Goal: Task Accomplishment & Management: Manage account settings

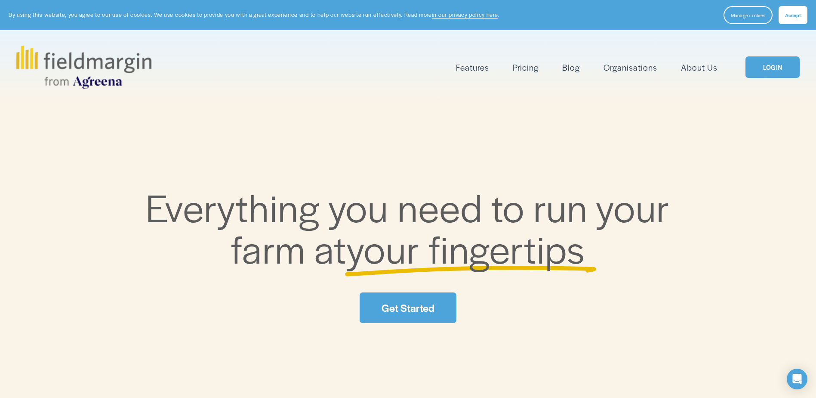
click at [777, 72] on link "LOGIN" at bounding box center [773, 67] width 54 height 22
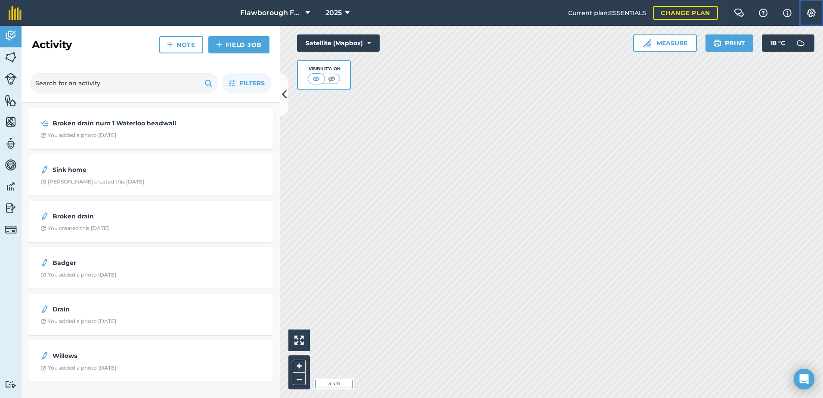
click at [810, 12] on img at bounding box center [811, 13] width 10 height 9
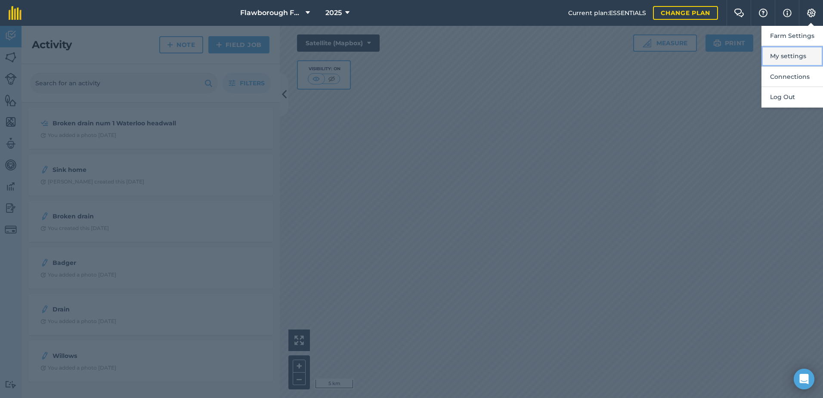
click at [796, 53] on button "My settings" at bounding box center [792, 56] width 62 height 20
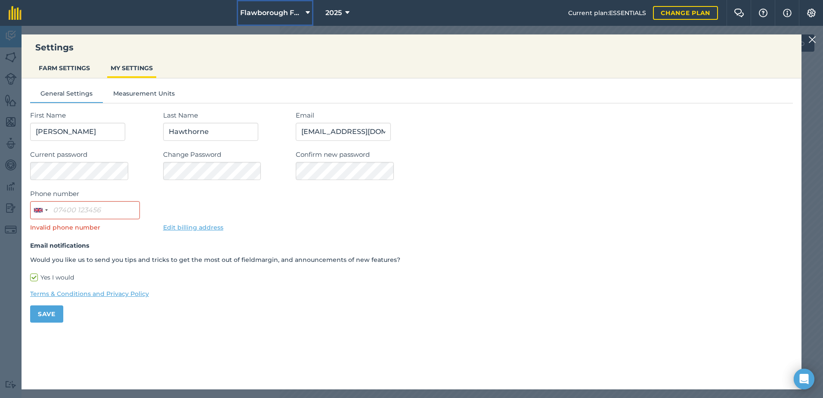
click at [259, 9] on span "Flawborough Farms - Active" at bounding box center [271, 13] width 62 height 10
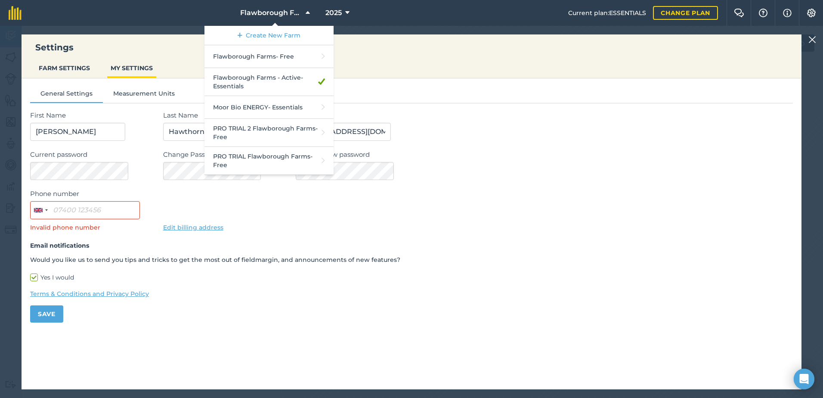
click at [554, 106] on div "General Settings Measurement Units First Name John Last Name Hawthorne Email fl…" at bounding box center [412, 201] width 780 height 247
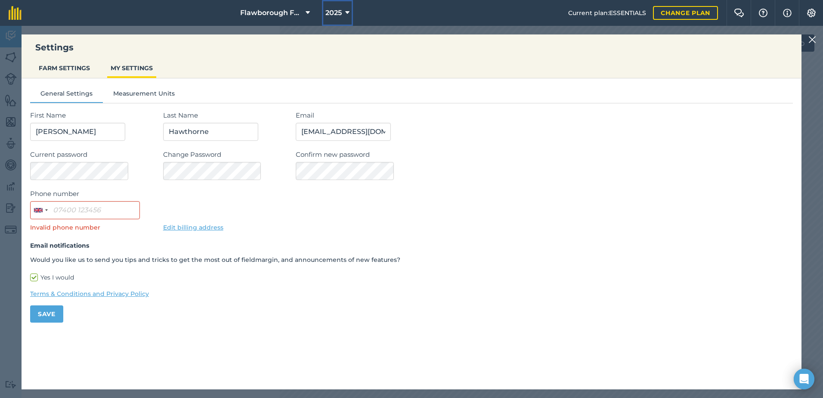
click at [347, 13] on icon at bounding box center [347, 13] width 4 height 10
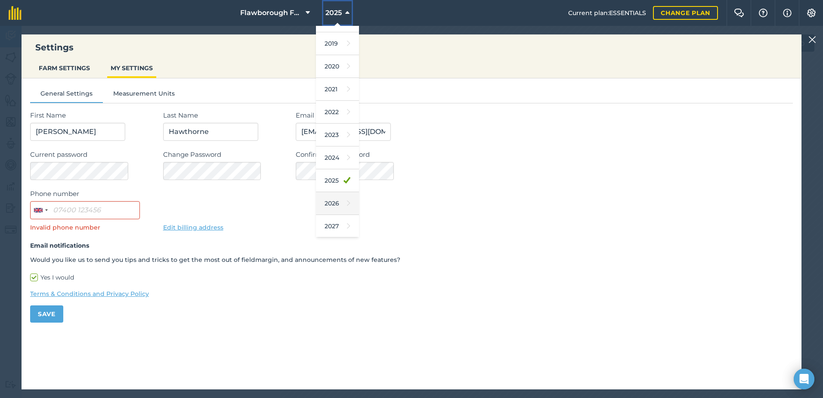
scroll to position [40, 0]
click at [330, 202] on link "2026" at bounding box center [337, 202] width 43 height 23
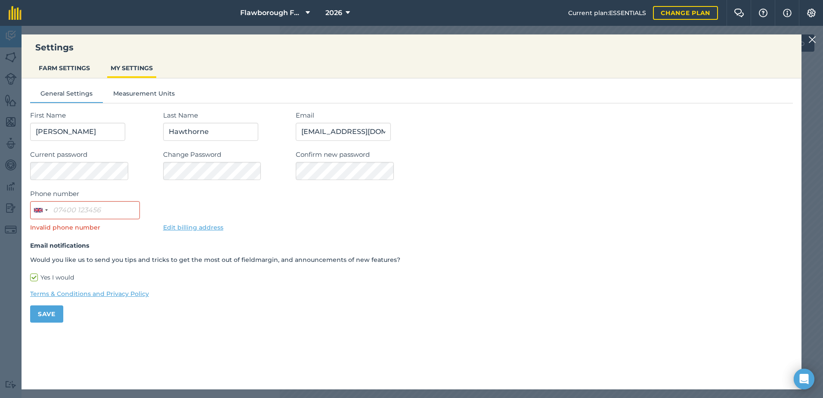
click at [16, 31] on div "Settings FARM SETTINGS MY SETTINGS General Settings Measurement Units First Nam…" at bounding box center [411, 212] width 823 height 372
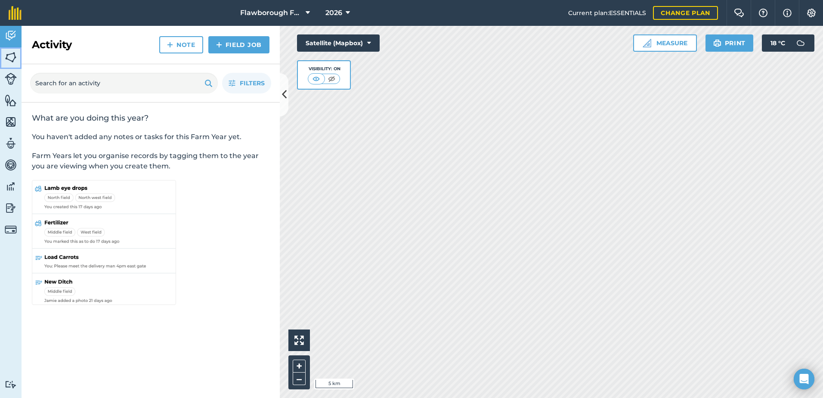
click at [10, 59] on img at bounding box center [11, 57] width 12 height 13
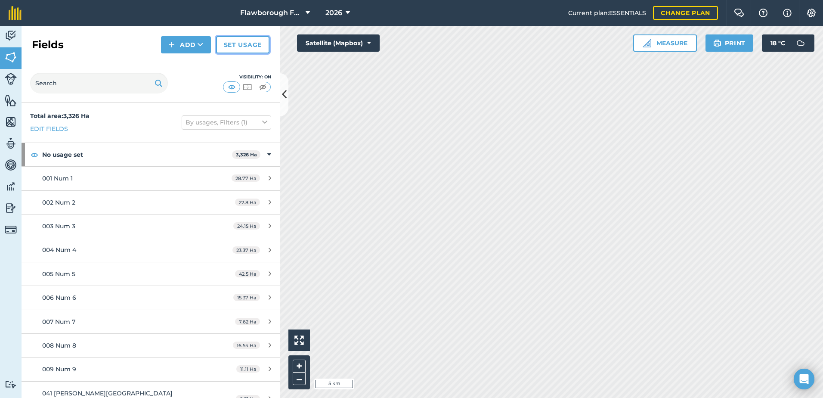
click at [245, 48] on link "Set usage" at bounding box center [242, 44] width 53 height 17
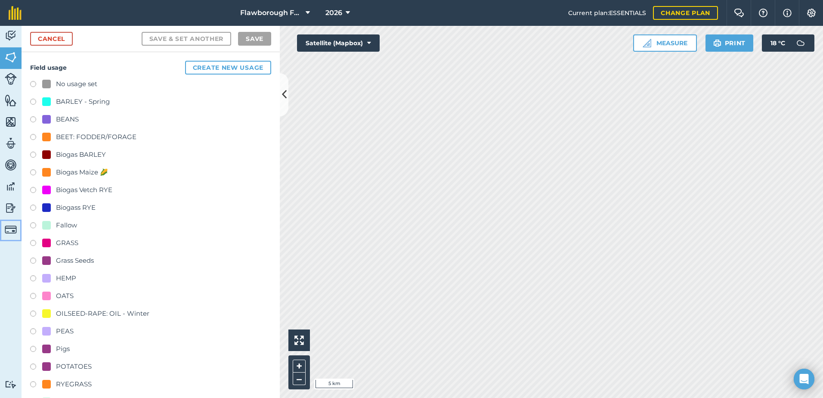
click at [7, 228] on img at bounding box center [11, 229] width 12 height 12
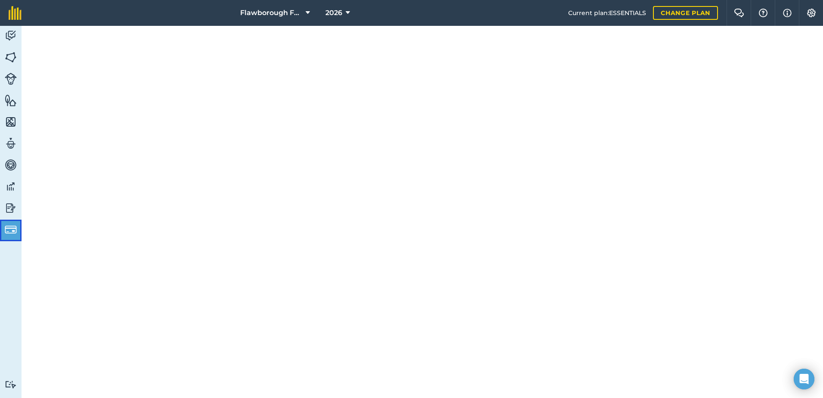
click at [9, 227] on img at bounding box center [11, 229] width 12 height 12
click at [9, 231] on img at bounding box center [11, 229] width 12 height 12
click at [11, 210] on img at bounding box center [11, 207] width 12 height 13
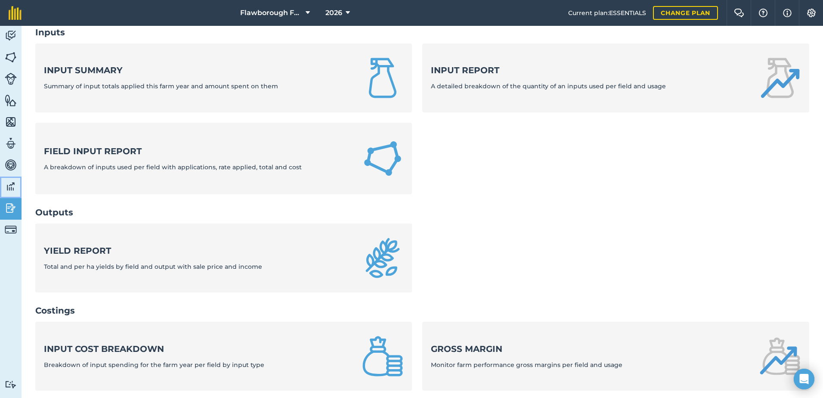
scroll to position [54, 0]
click at [8, 188] on img at bounding box center [11, 186] width 12 height 13
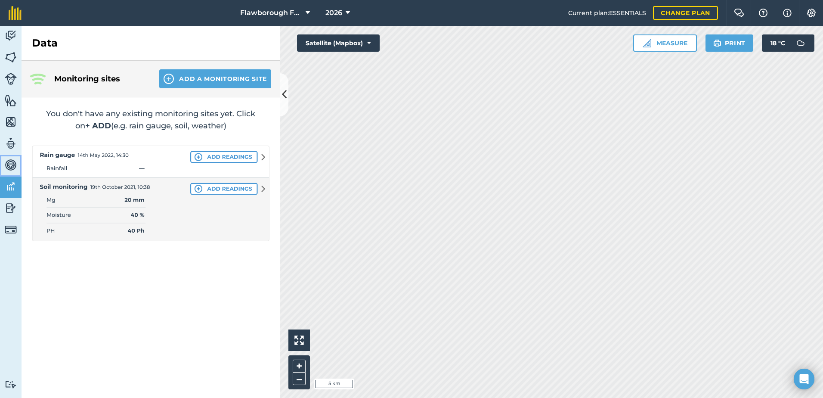
click at [10, 166] on img at bounding box center [11, 164] width 12 height 13
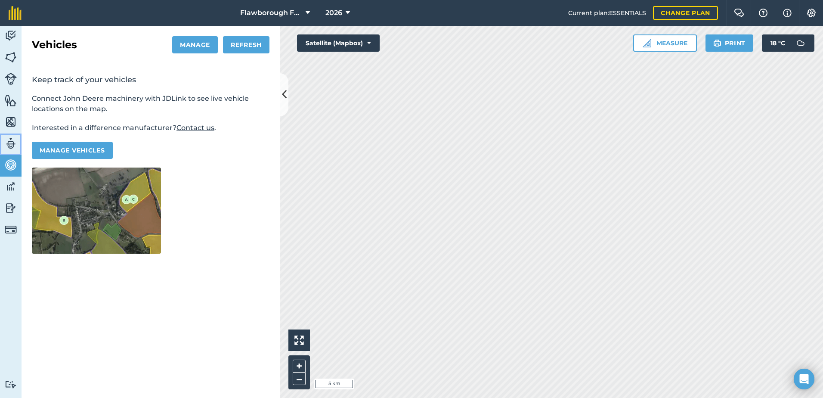
click at [8, 141] on img at bounding box center [11, 143] width 12 height 13
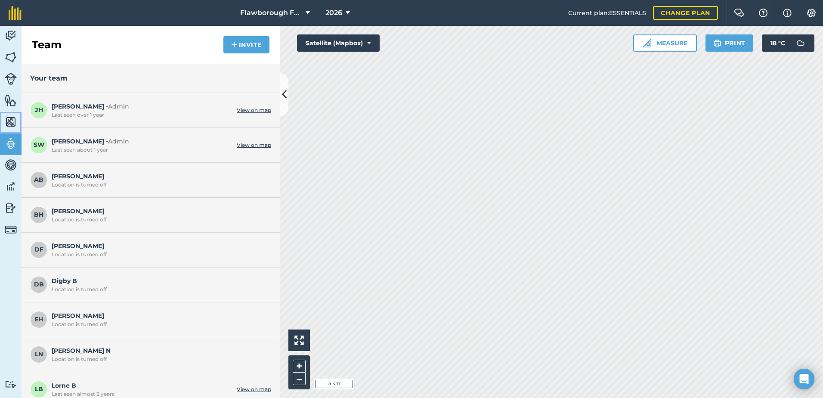
click at [9, 121] on img at bounding box center [11, 121] width 12 height 13
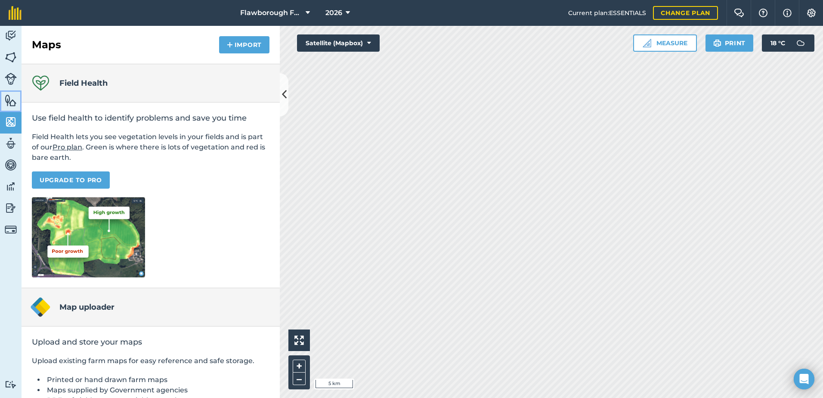
click at [12, 107] on link "Features" at bounding box center [11, 101] width 22 height 22
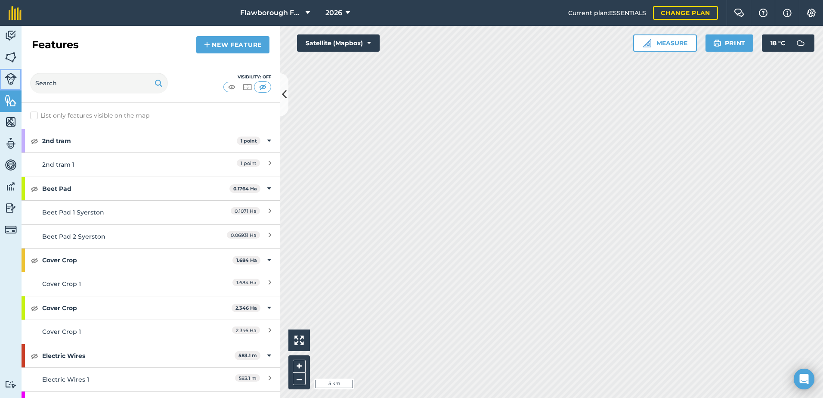
click at [13, 82] on img at bounding box center [11, 79] width 12 height 12
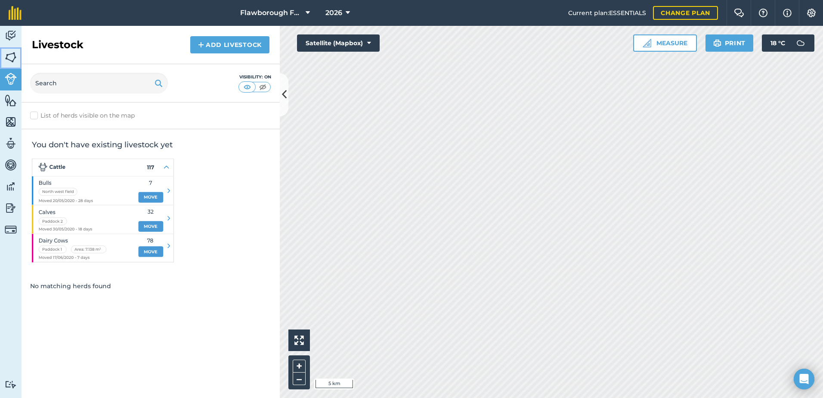
click at [8, 59] on img at bounding box center [11, 57] width 12 height 13
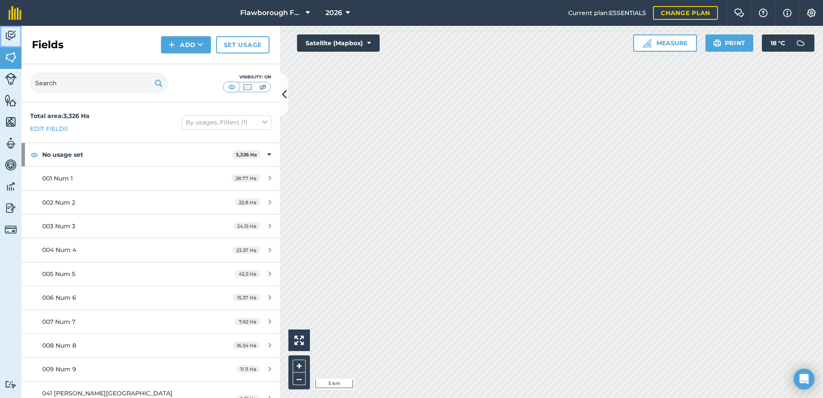
click at [11, 39] on img at bounding box center [11, 35] width 12 height 13
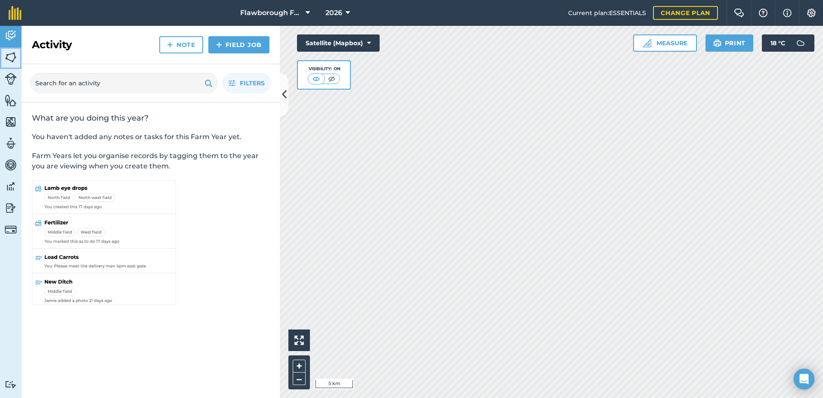
click at [11, 54] on img at bounding box center [11, 57] width 12 height 13
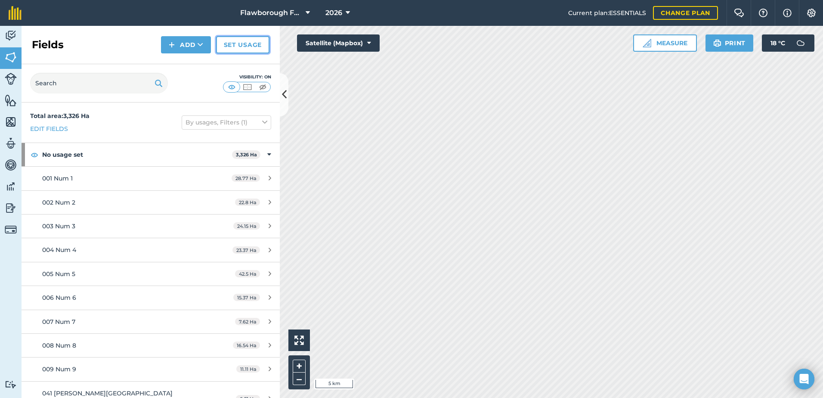
click at [233, 47] on link "Set usage" at bounding box center [242, 44] width 53 height 17
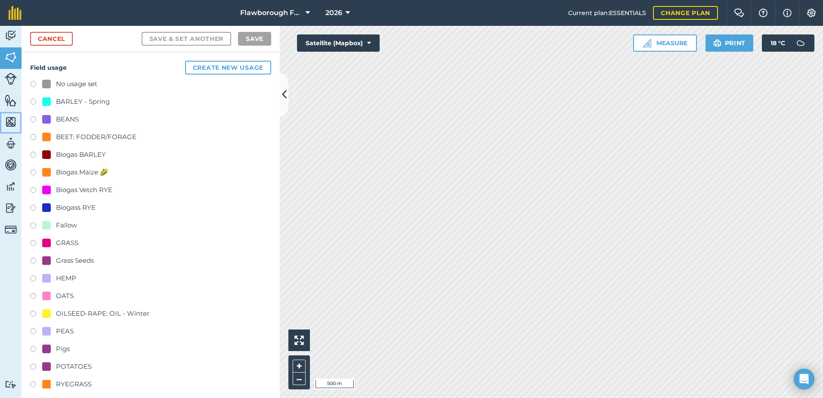
click at [11, 119] on img at bounding box center [11, 121] width 12 height 13
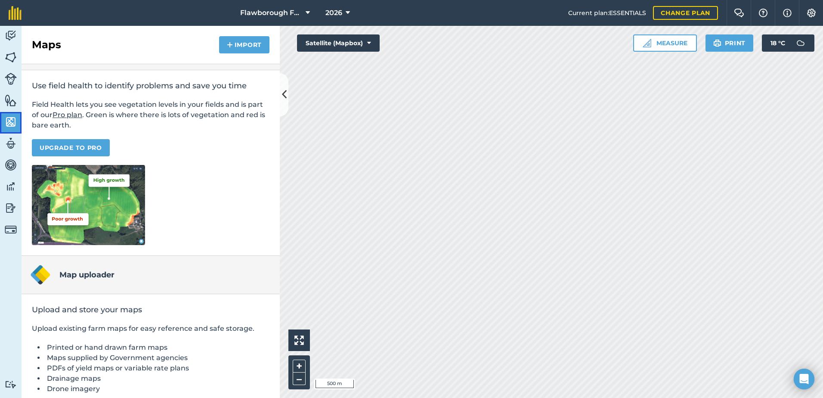
scroll to position [65, 0]
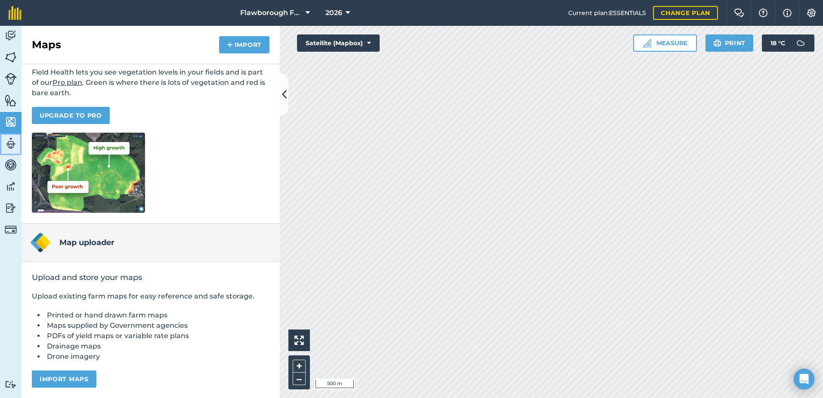
click at [11, 146] on img at bounding box center [11, 143] width 12 height 13
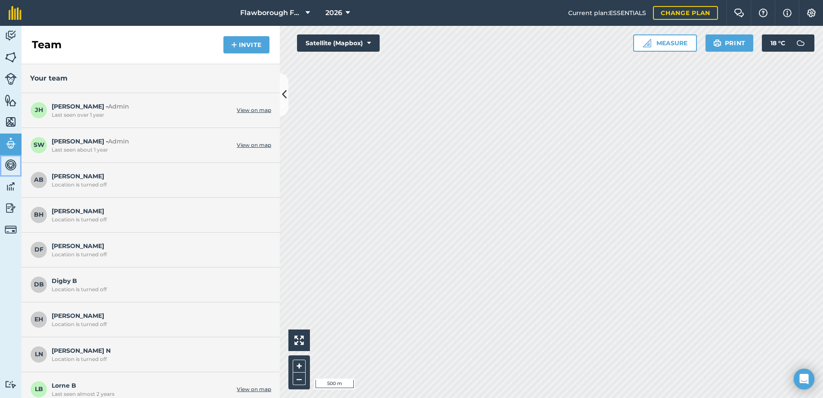
click at [12, 164] on img at bounding box center [11, 164] width 12 height 13
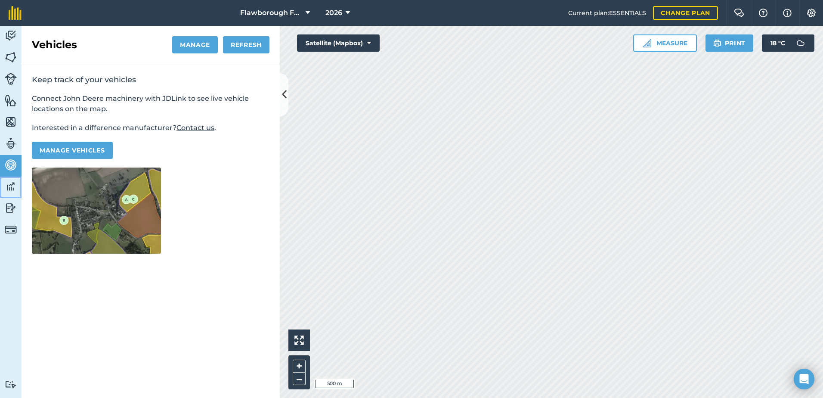
click at [14, 187] on img at bounding box center [11, 186] width 12 height 13
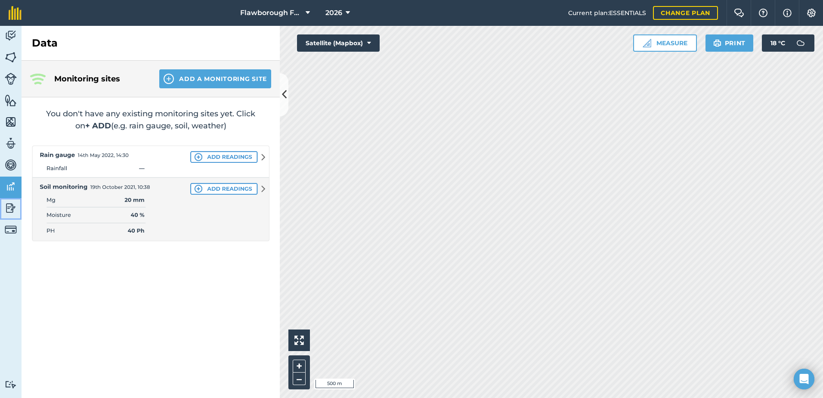
click at [13, 209] on img at bounding box center [11, 207] width 12 height 13
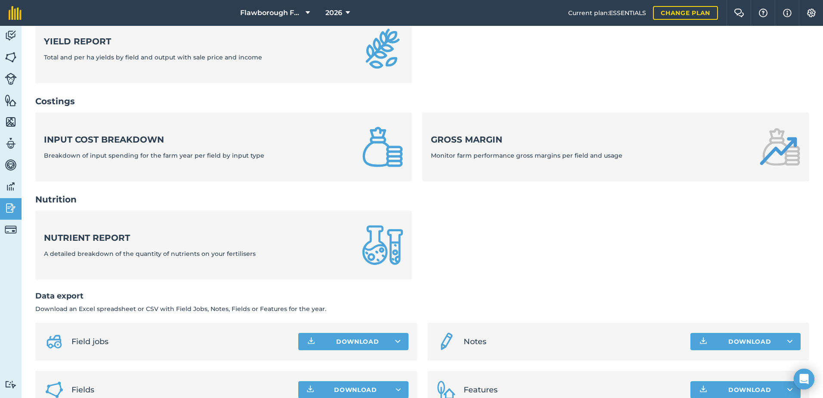
scroll to position [288, 0]
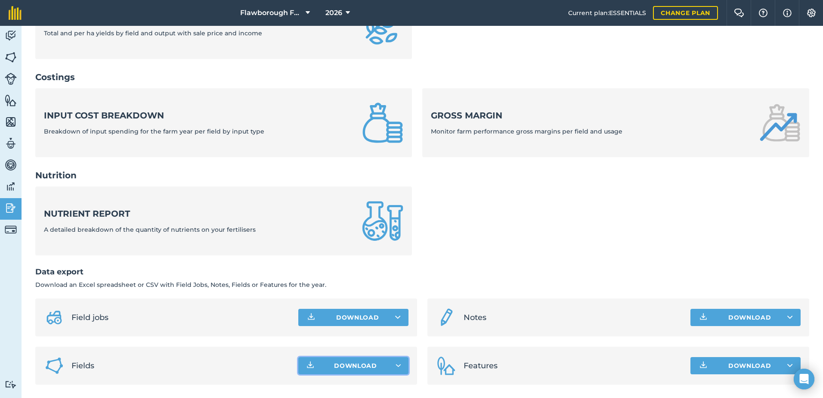
click at [357, 362] on span "Download" at bounding box center [355, 365] width 43 height 9
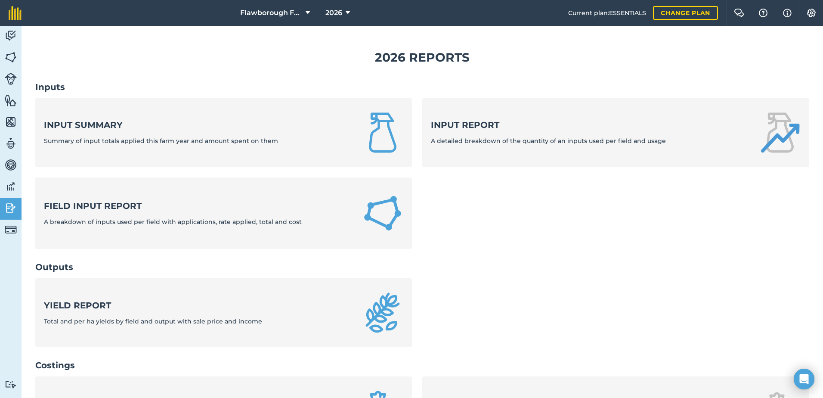
scroll to position [0, 0]
click at [9, 187] on img at bounding box center [11, 186] width 12 height 13
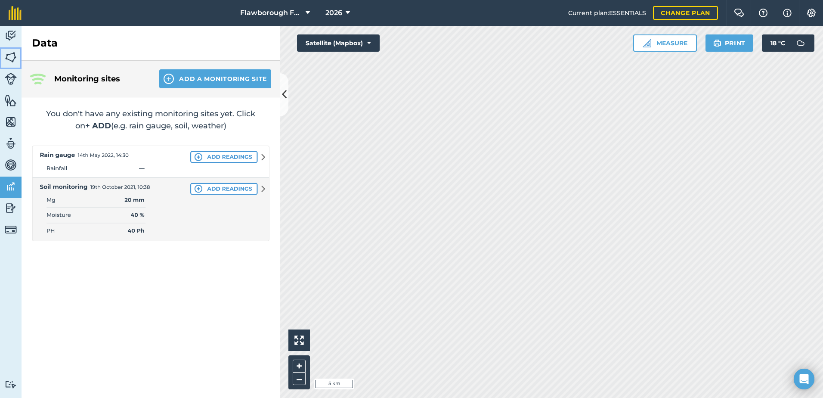
click at [6, 51] on img at bounding box center [11, 57] width 12 height 13
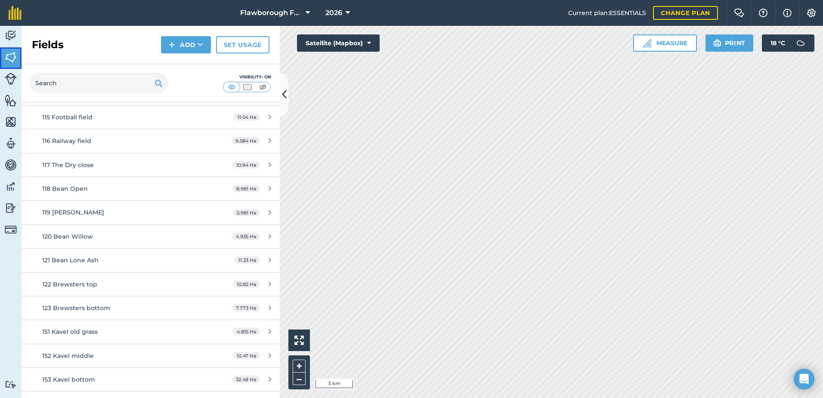
scroll to position [574, 0]
